Goal: Transaction & Acquisition: Purchase product/service

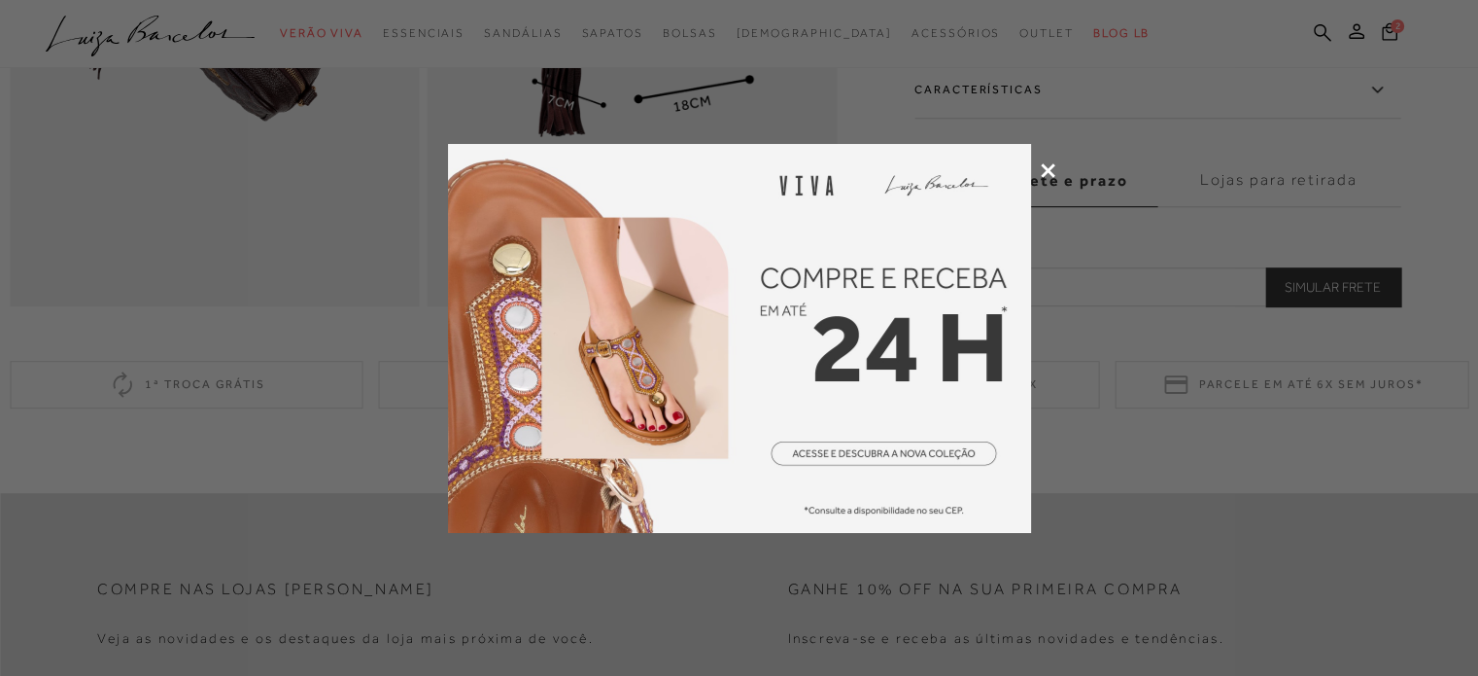
click at [1046, 165] on icon at bounding box center [1048, 170] width 15 height 15
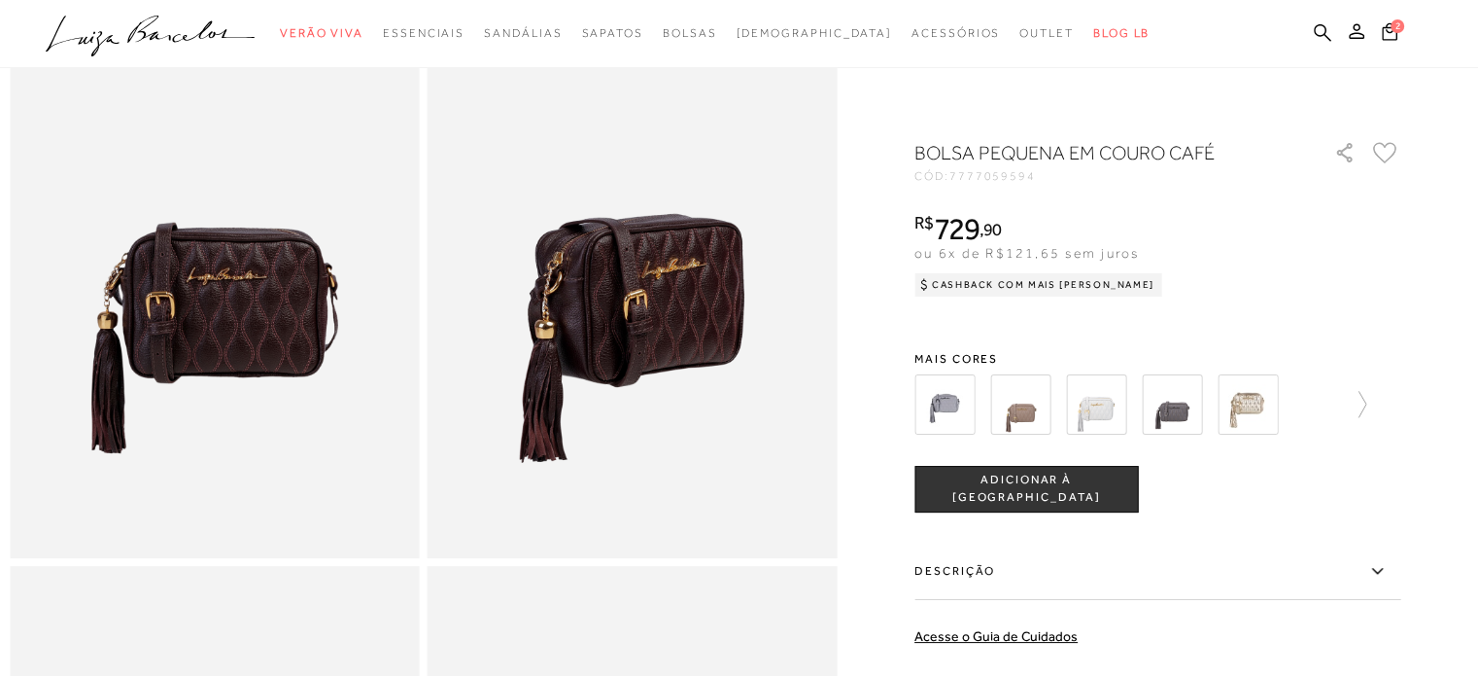
scroll to position [292, 0]
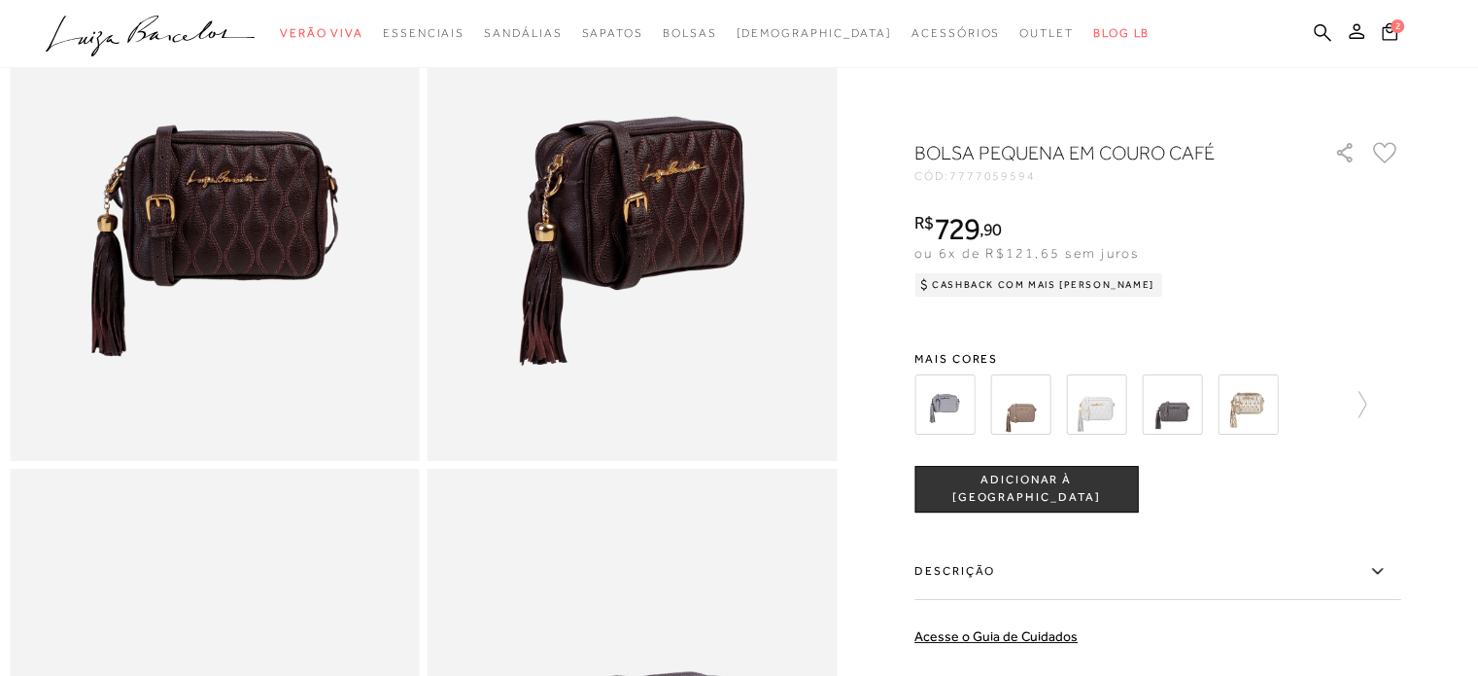
click at [1381, 571] on icon at bounding box center [1377, 571] width 23 height 24
click at [0, 0] on input "Descrição" at bounding box center [0, 0] width 0 height 0
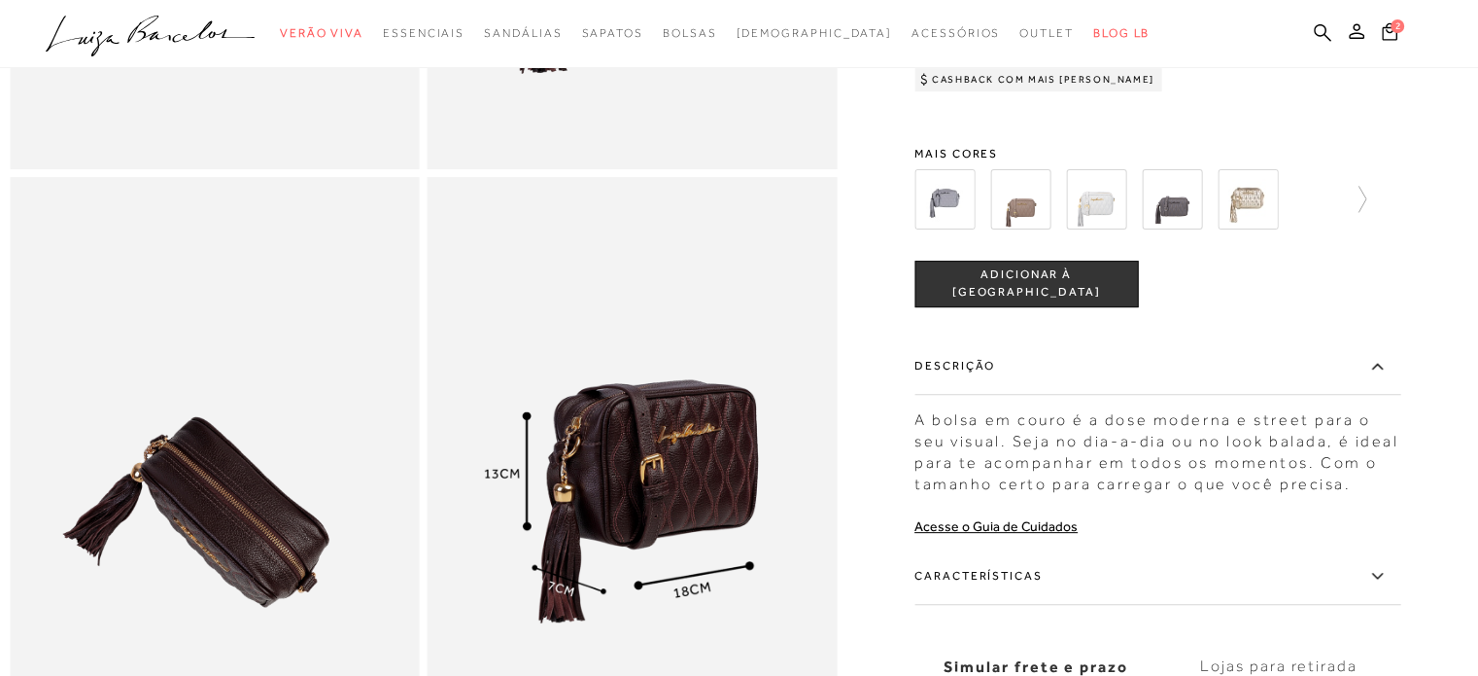
scroll to position [680, 0]
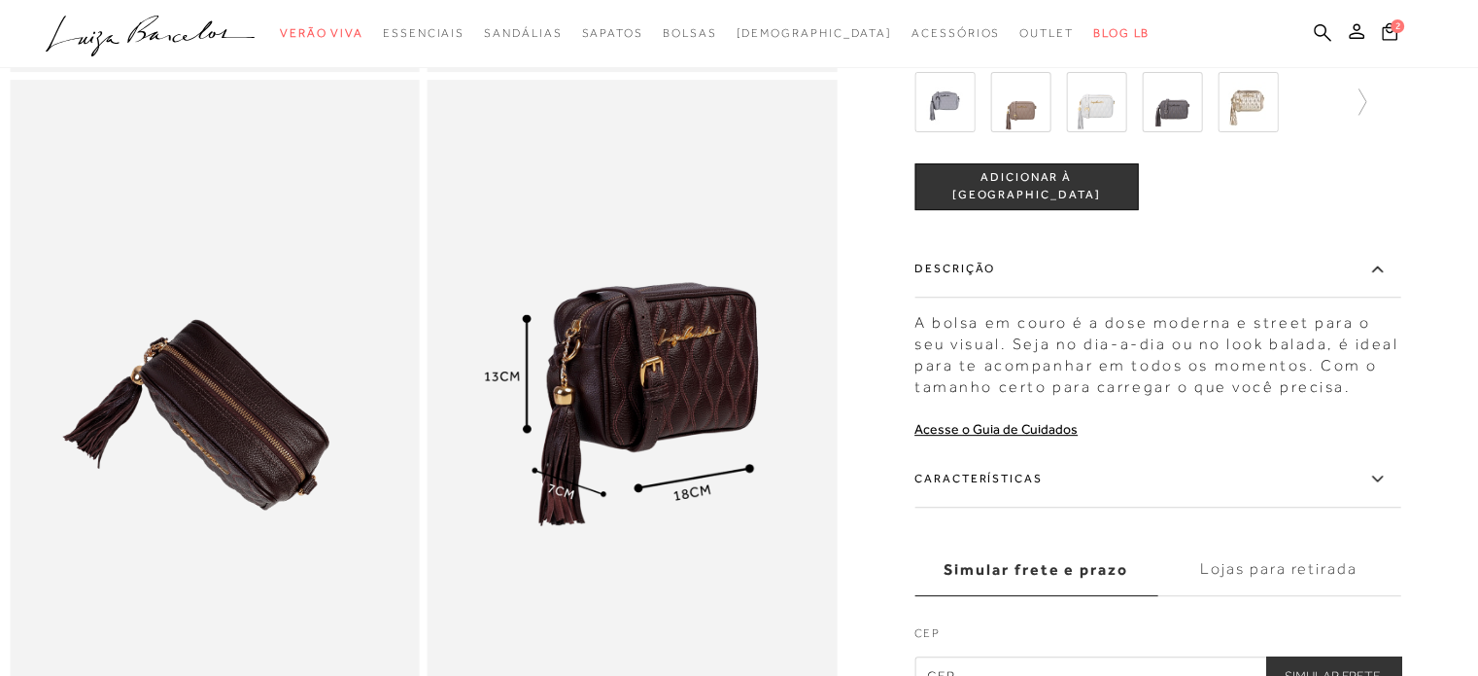
click at [1382, 490] on icon at bounding box center [1377, 478] width 23 height 24
click at [0, 0] on input "Características" at bounding box center [0, 0] width 0 height 0
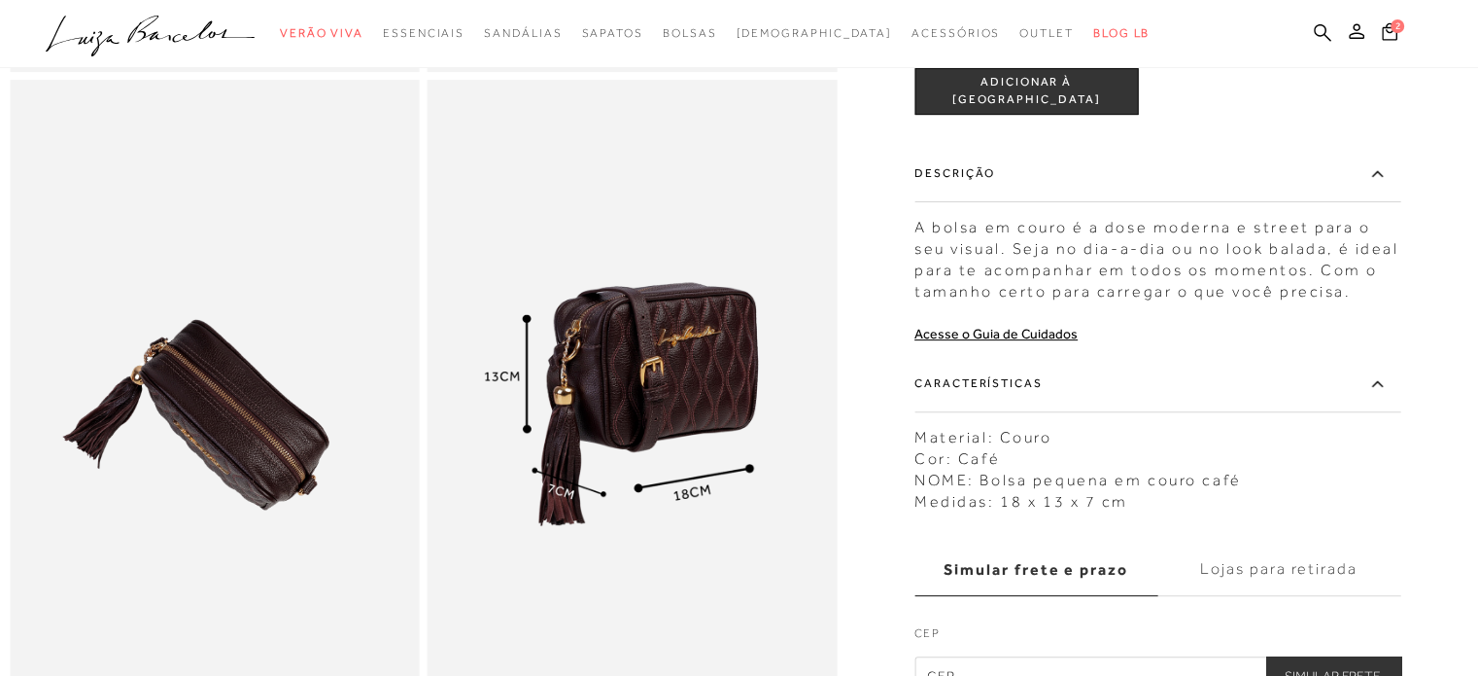
click at [1382, 411] on label "Características" at bounding box center [1158, 383] width 486 height 56
click at [0, 0] on input "Características" at bounding box center [0, 0] width 0 height 0
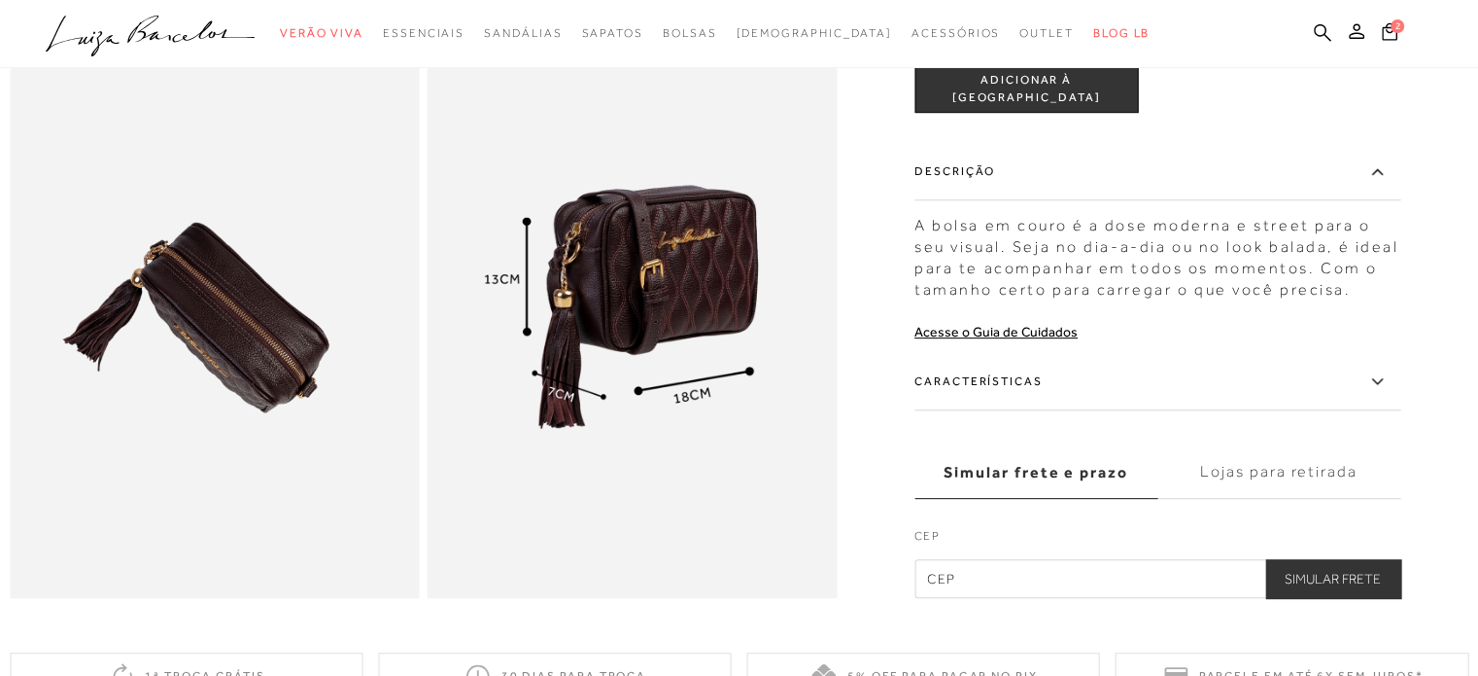
scroll to position [875, 0]
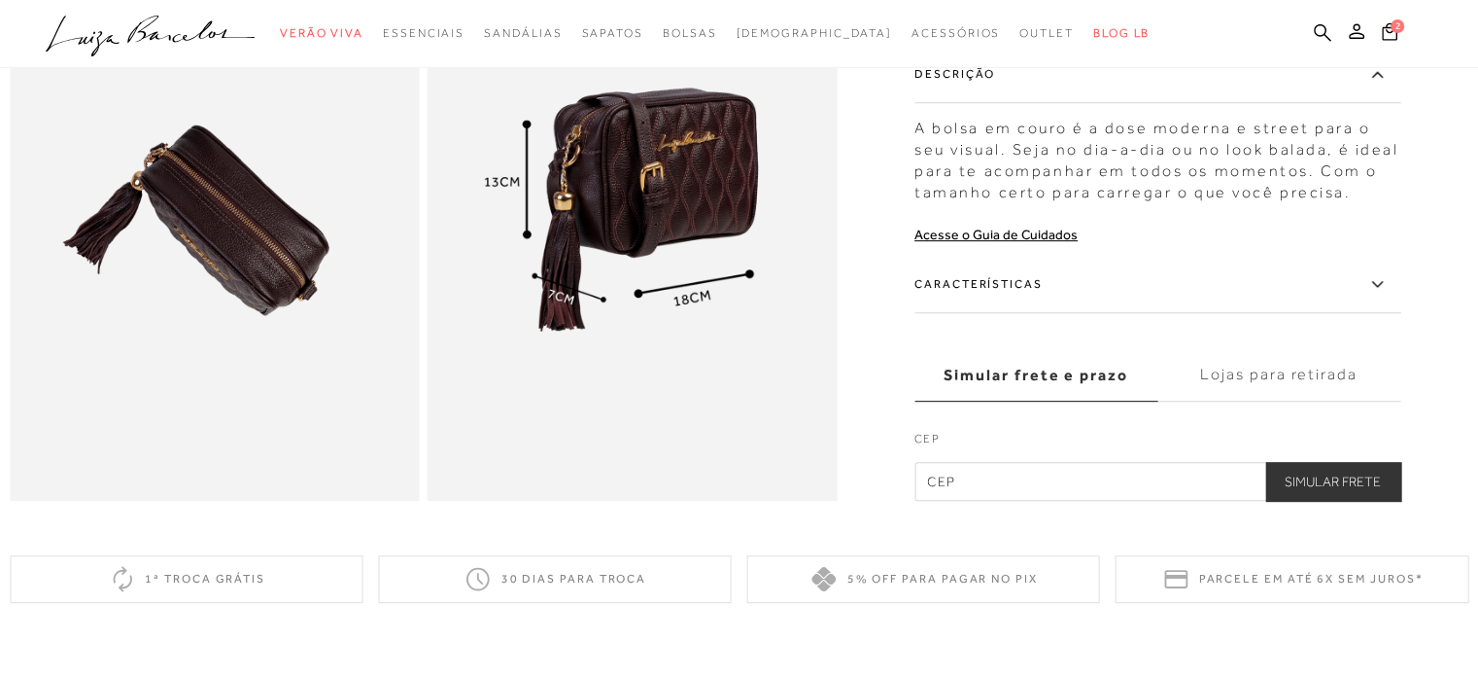
click at [1231, 400] on label "Lojas para retirada" at bounding box center [1279, 374] width 243 height 52
click at [0, 0] on input "Lojas para retirada" at bounding box center [0, 0] width 0 height 0
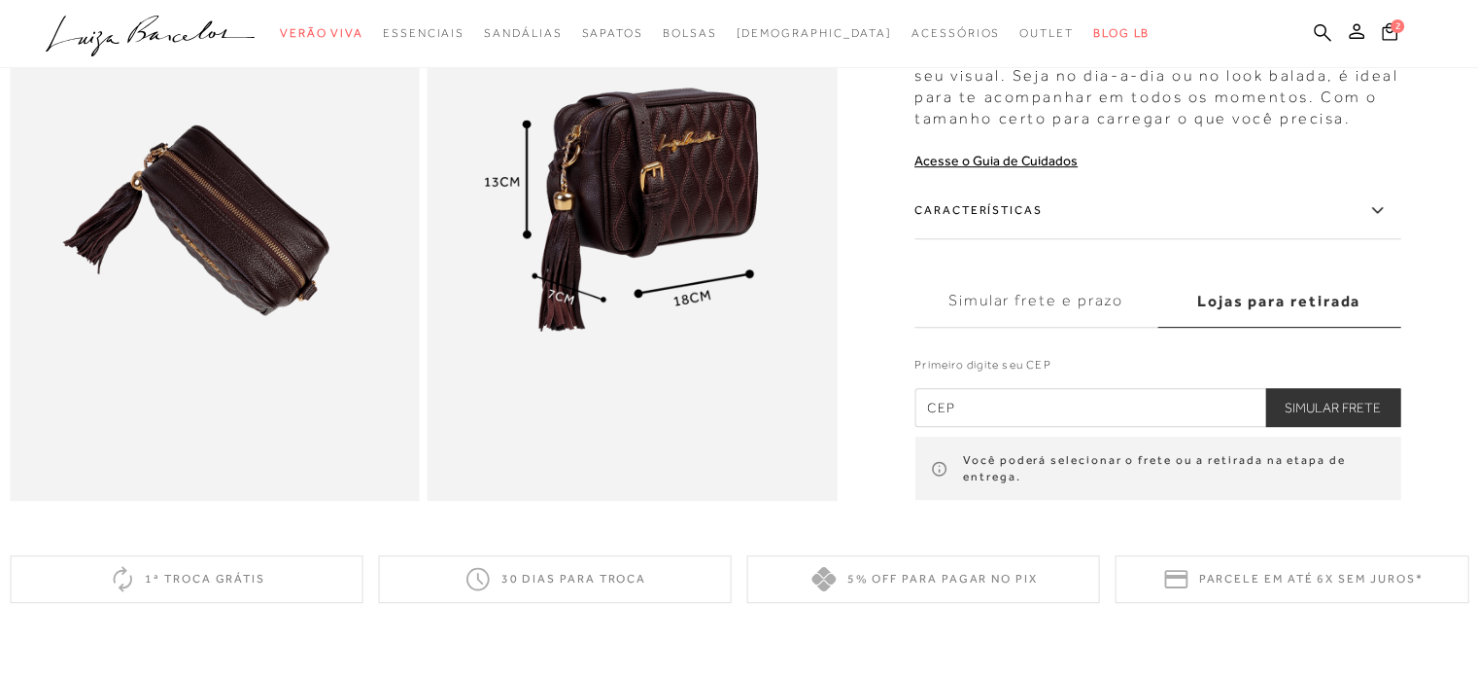
click at [1063, 421] on input "text" at bounding box center [1158, 407] width 486 height 39
type input "42703-050"
click at [1311, 427] on button "Simular Frete" at bounding box center [1332, 407] width 135 height 39
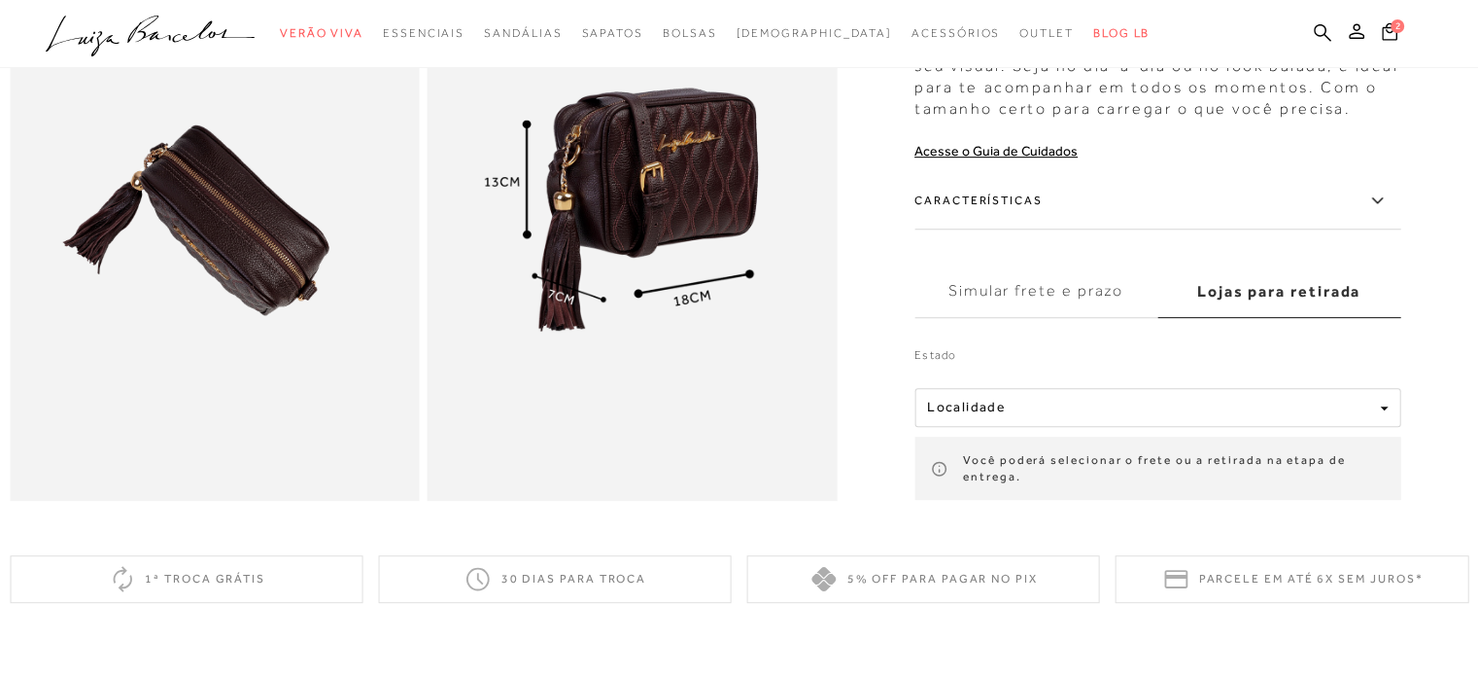
click at [1275, 316] on label "Lojas para retirada" at bounding box center [1279, 291] width 243 height 52
click at [0, 0] on input "Lojas para retirada" at bounding box center [0, 0] width 0 height 0
click at [1377, 213] on icon at bounding box center [1377, 201] width 23 height 24
click at [0, 0] on input "Características" at bounding box center [0, 0] width 0 height 0
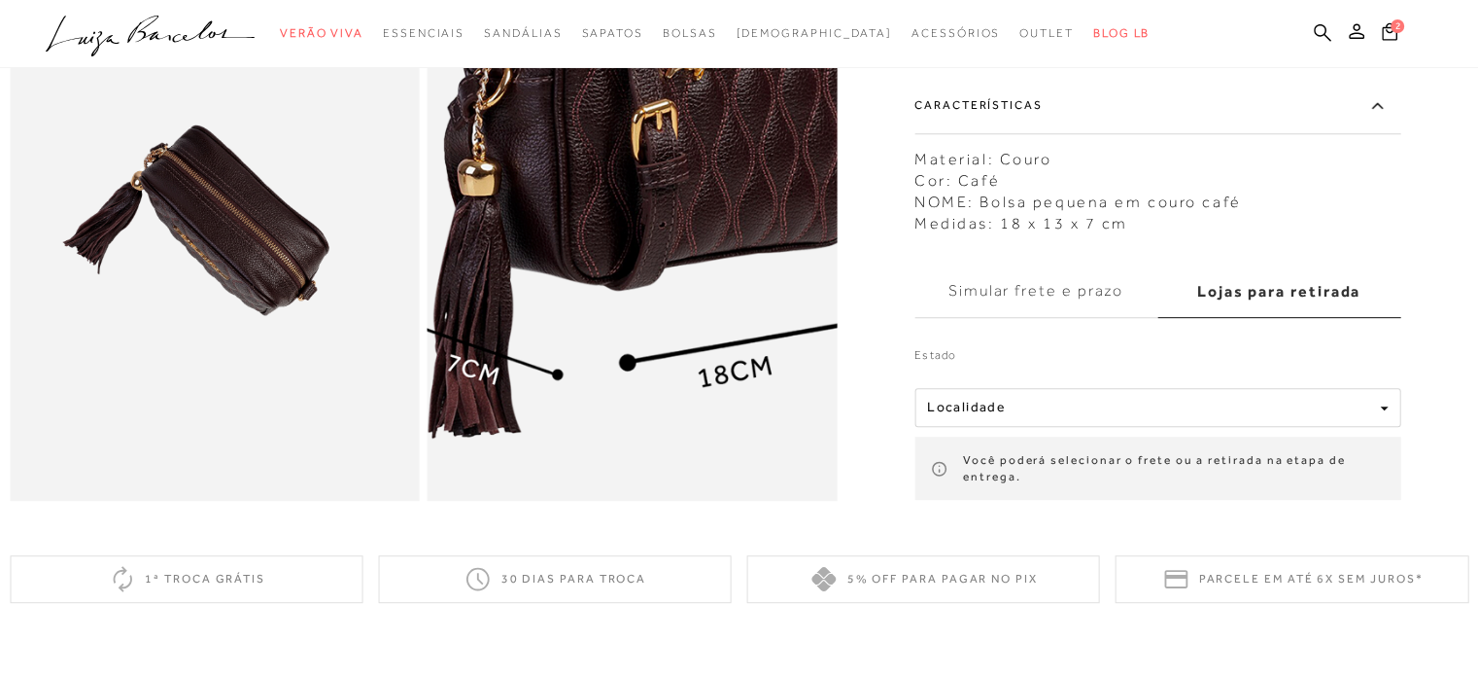
click at [653, 240] on img at bounding box center [614, 163] width 819 height 1230
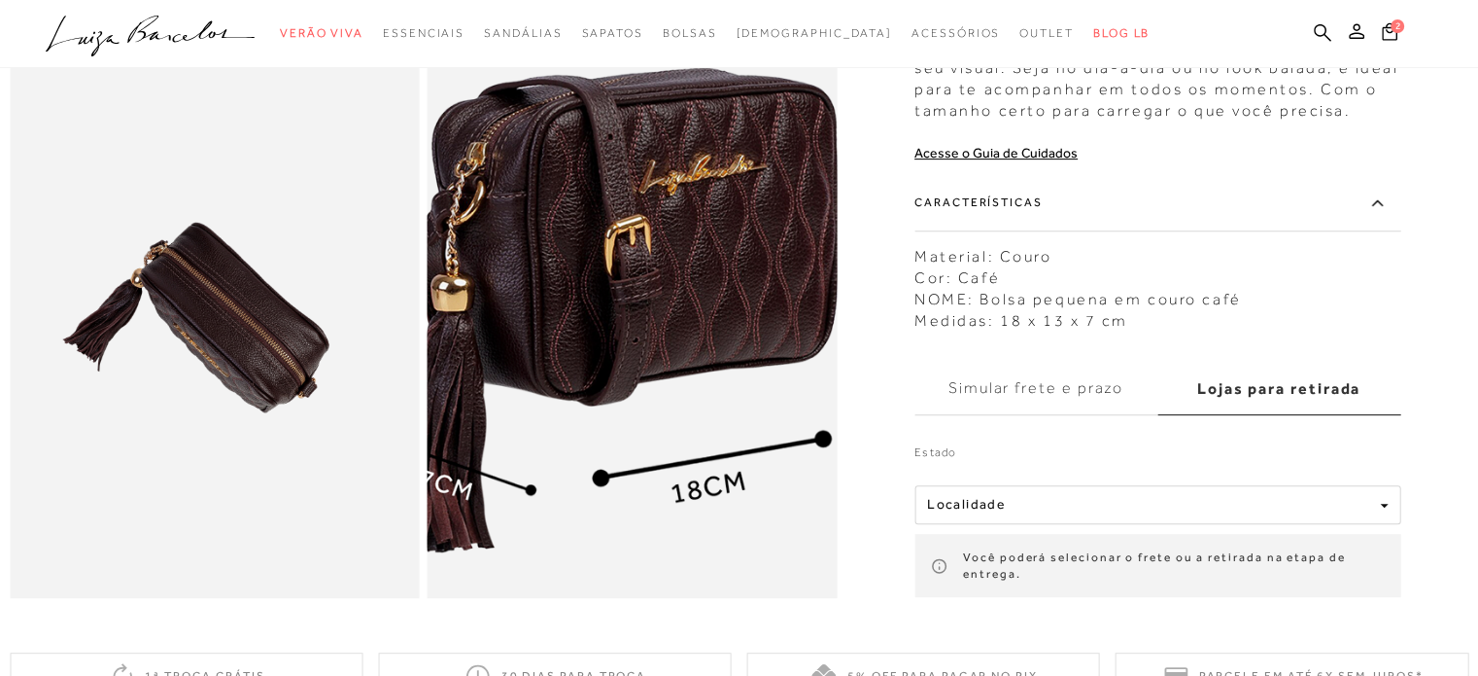
scroll to position [583, 0]
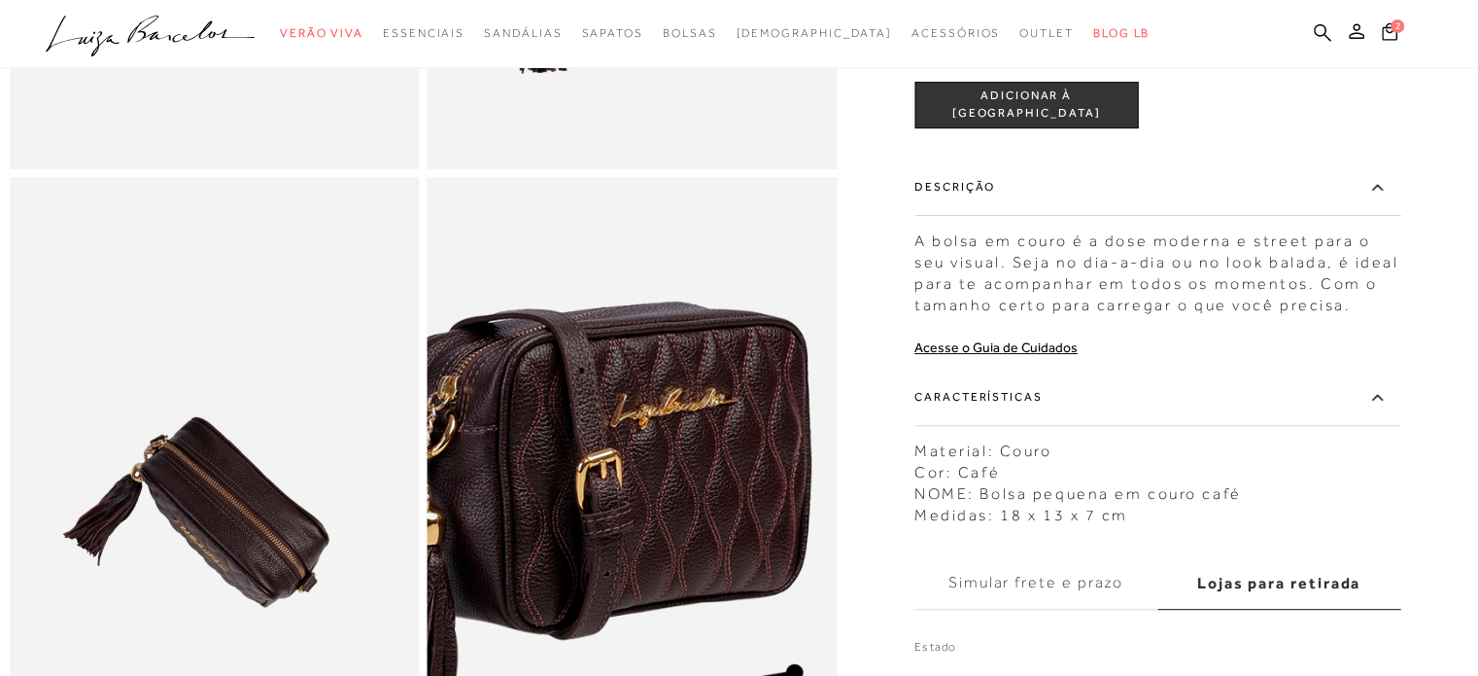
click at [710, 473] on img at bounding box center [559, 512] width 819 height 1230
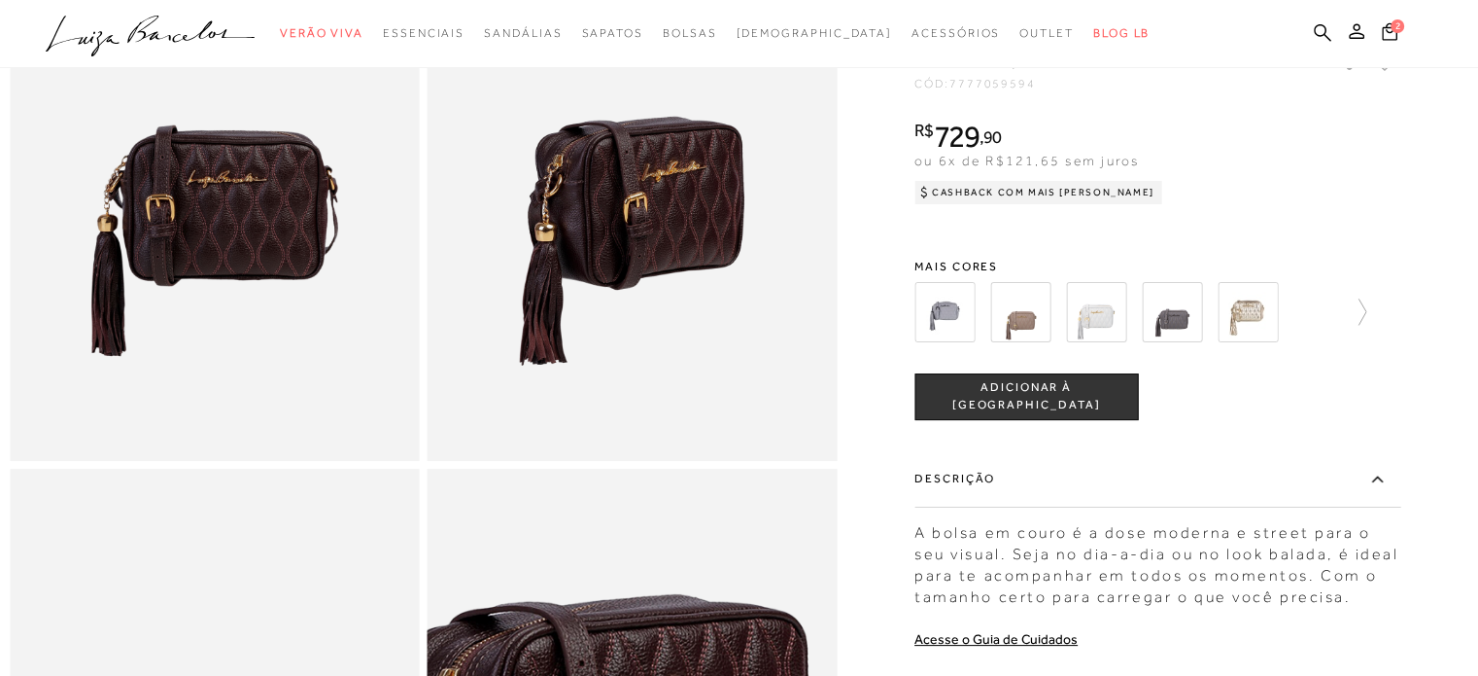
scroll to position [194, 0]
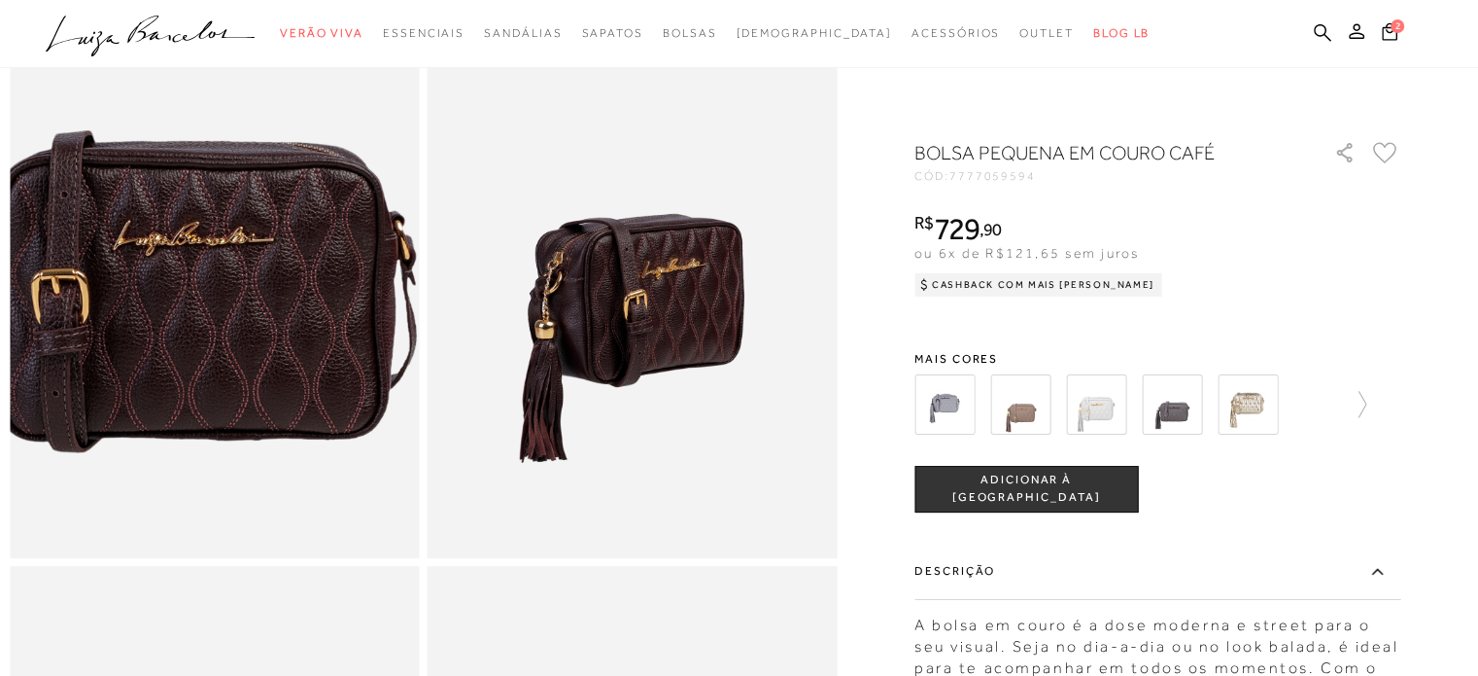
click at [258, 321] on img at bounding box center [168, 188] width 819 height 1230
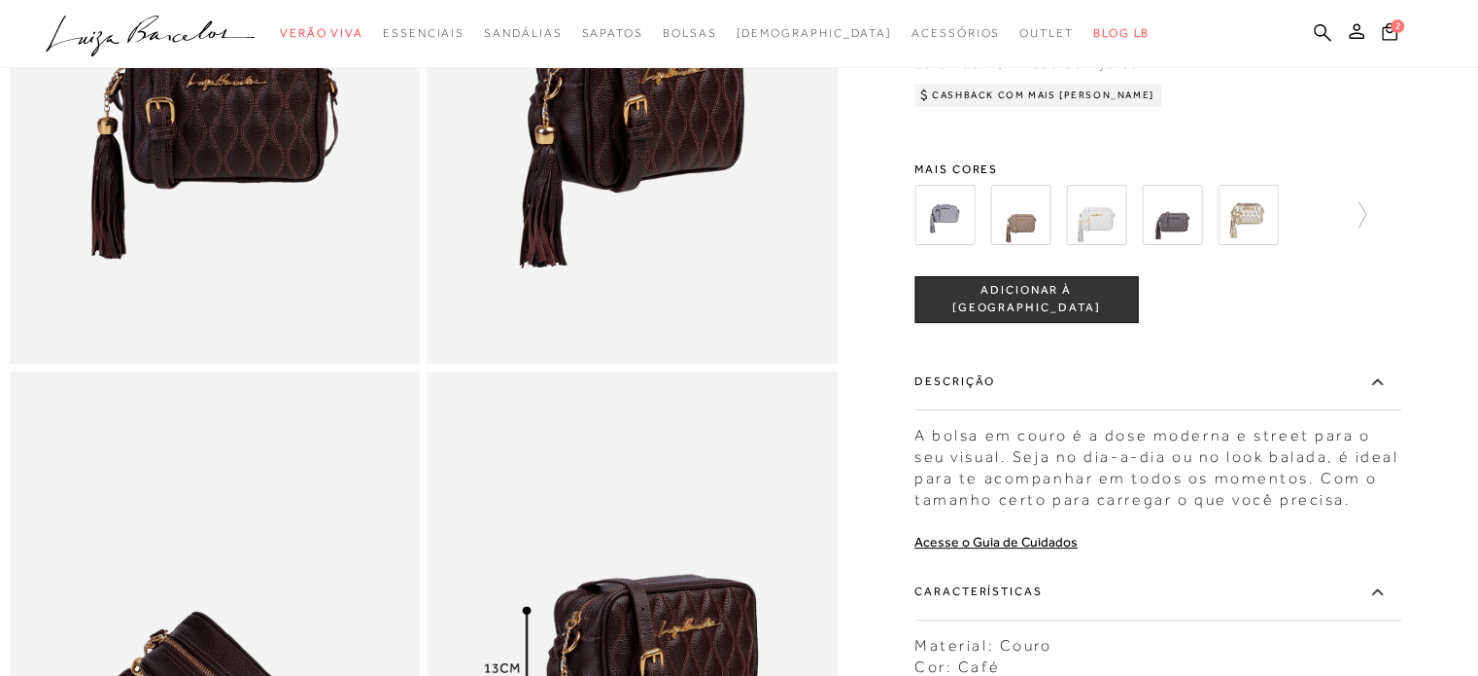
scroll to position [0, 0]
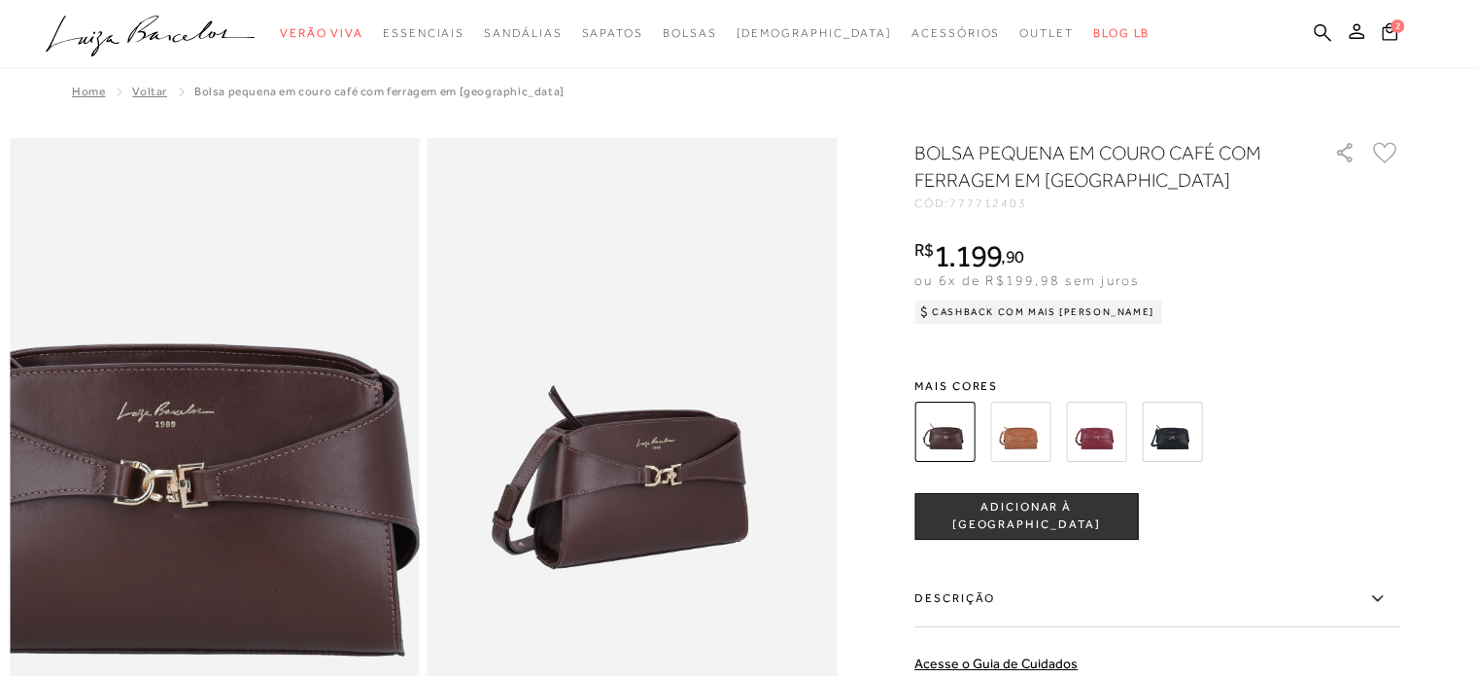
scroll to position [97, 0]
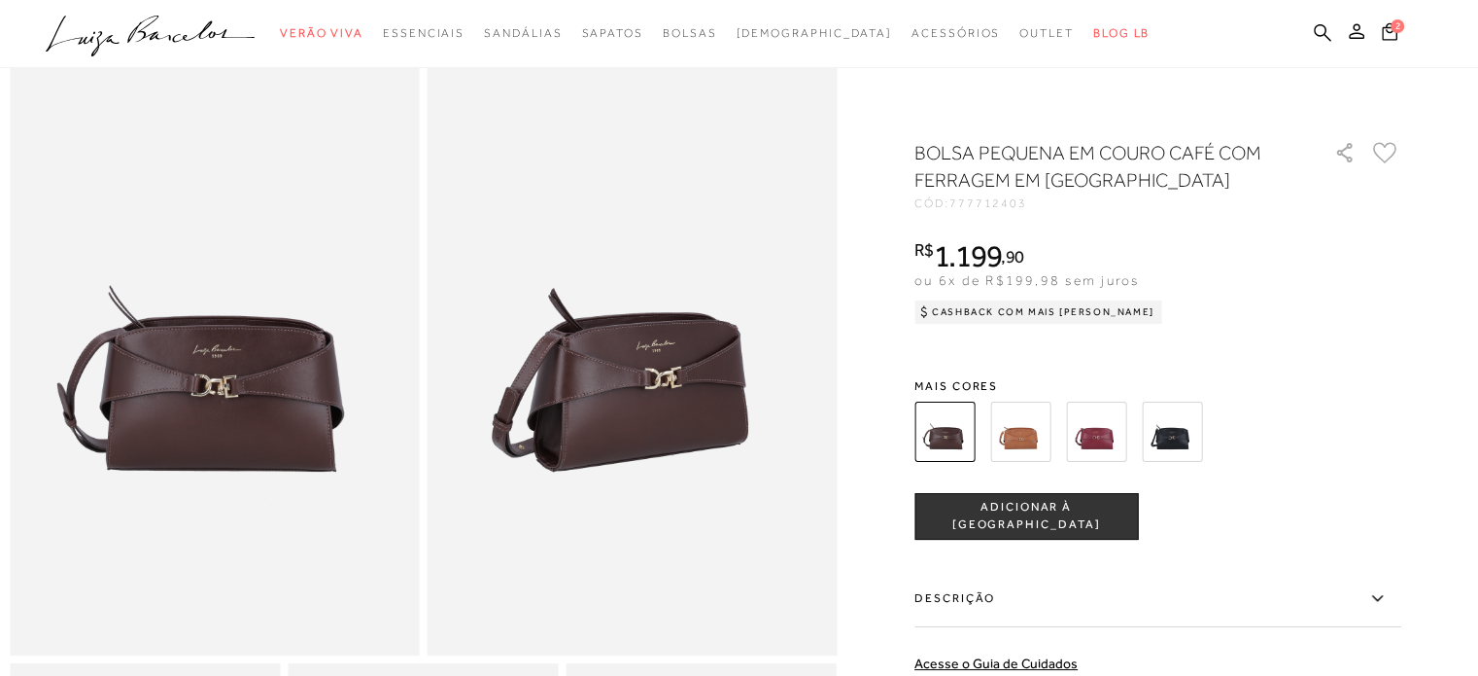
click at [945, 433] on img at bounding box center [945, 431] width 60 height 60
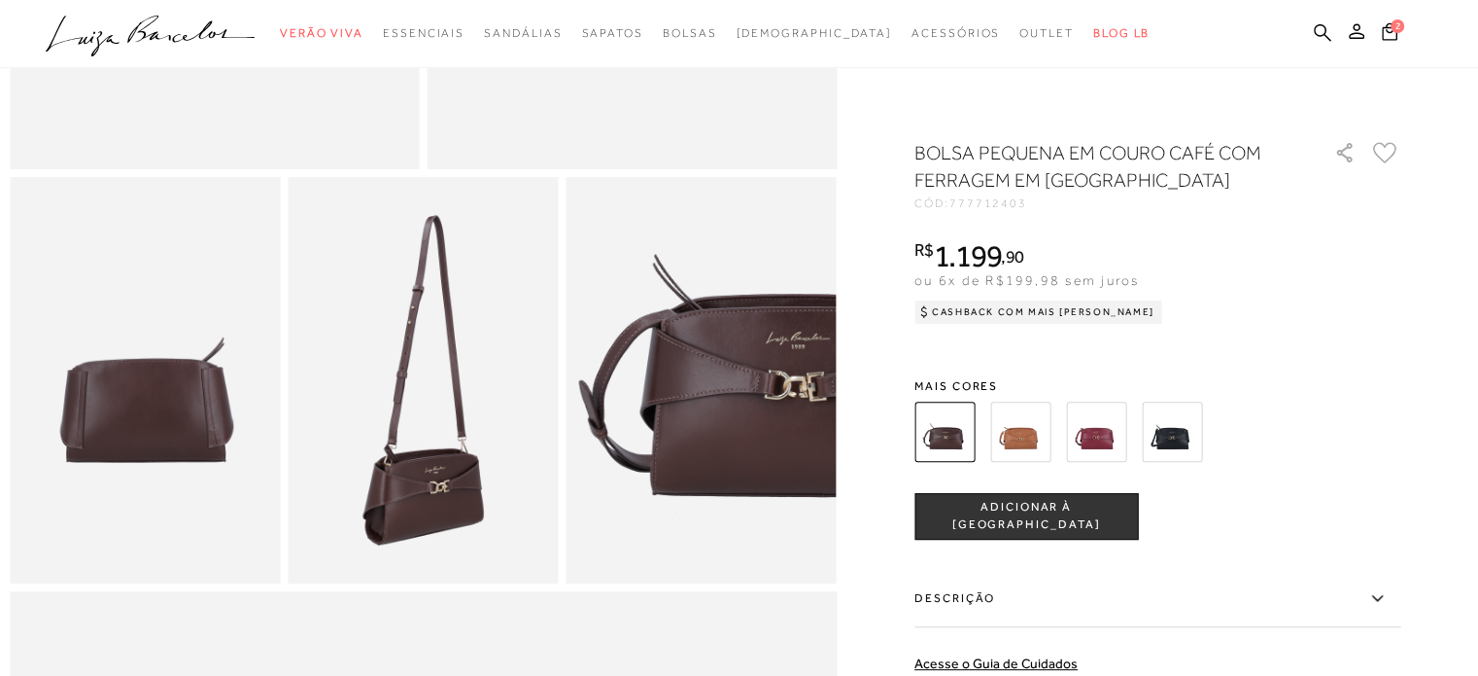
scroll to position [680, 0]
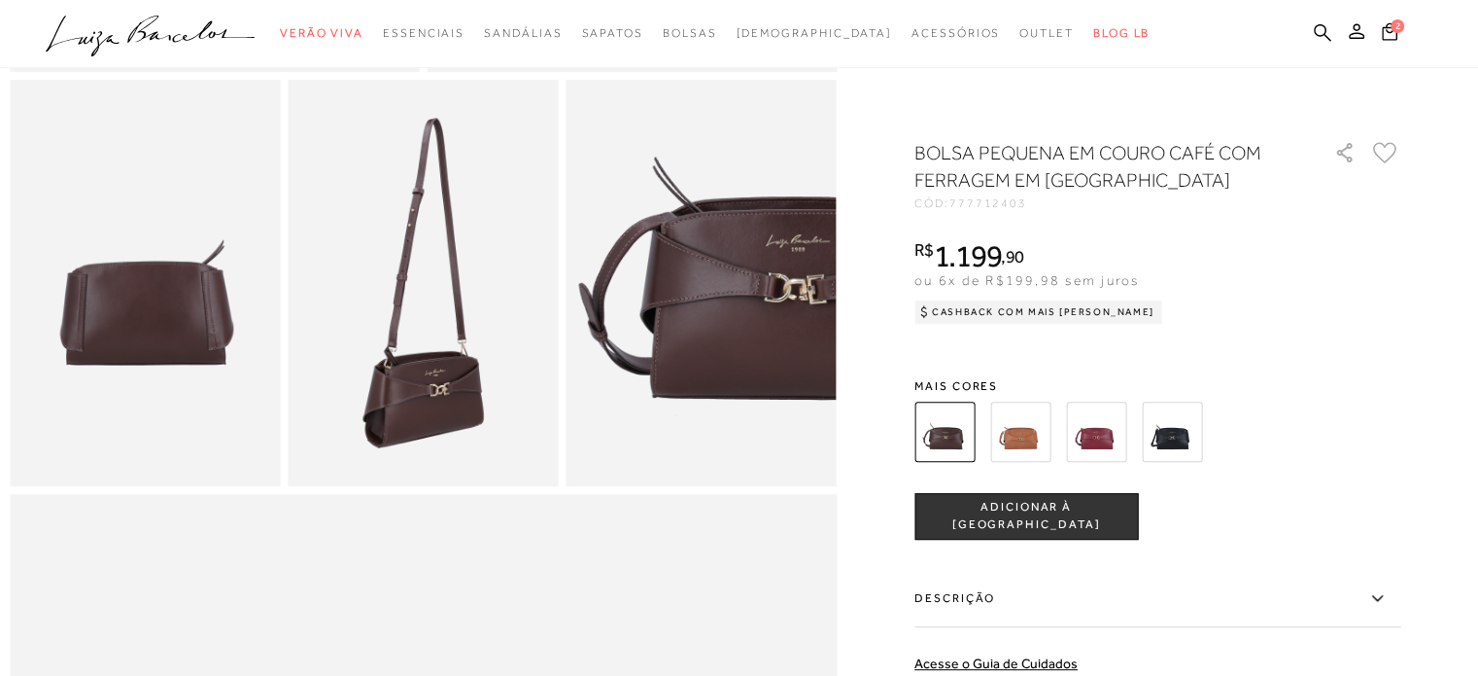
click at [1382, 610] on label "Descrição" at bounding box center [1158, 599] width 486 height 56
click at [0, 0] on input "Descrição" at bounding box center [0, 0] width 0 height 0
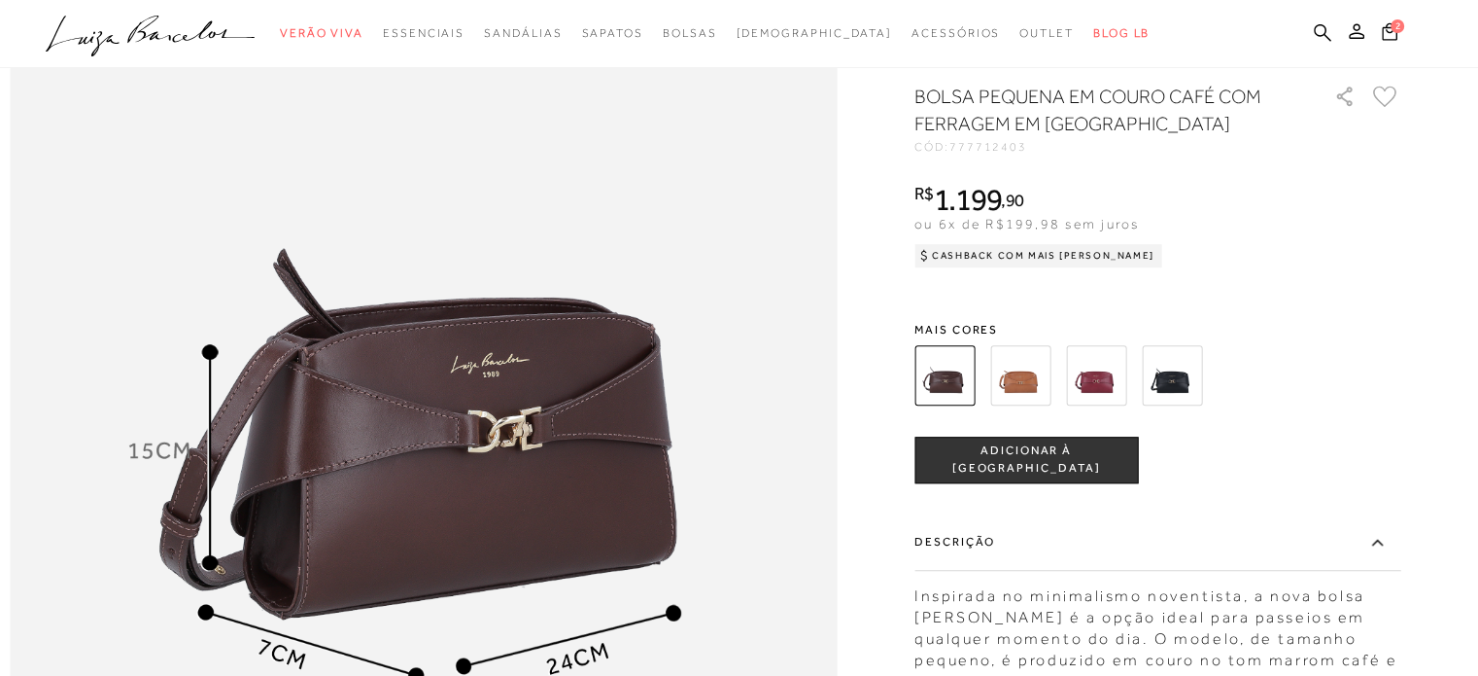
scroll to position [1458, 0]
